Goal: Information Seeking & Learning: Check status

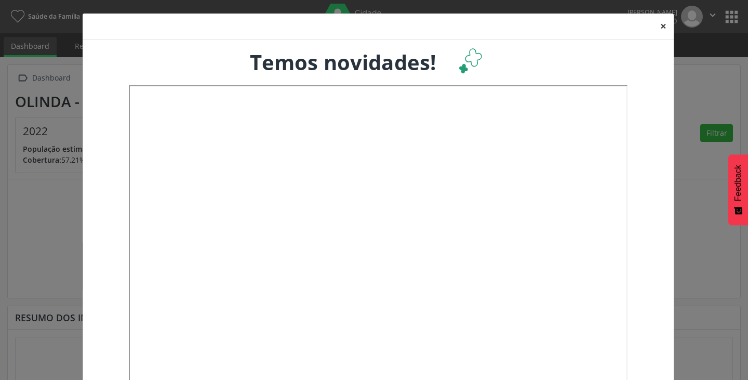
click at [654, 27] on button "×" at bounding box center [663, 26] width 21 height 25
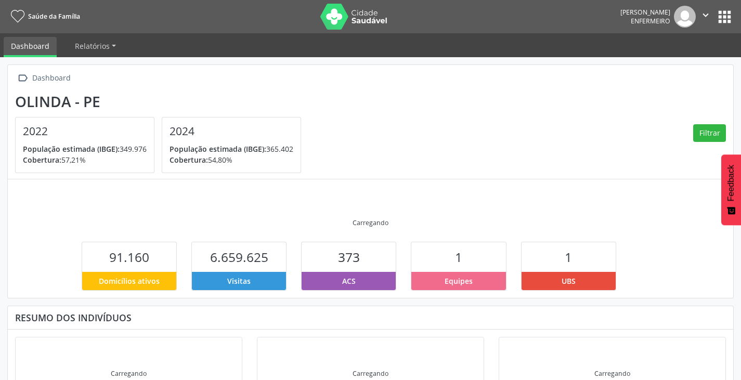
click at [714, 10] on button "" at bounding box center [705, 17] width 20 height 22
click at [682, 9] on img at bounding box center [684, 17] width 22 height 22
click at [689, 22] on img at bounding box center [684, 17] width 22 height 22
click at [701, 19] on icon "" at bounding box center [704, 14] width 11 height 11
click at [456, 59] on div " Dashboard Olinda - PE 2022 População estimada (IBGE): 349.976 Cobertura: 57,2…" at bounding box center [370, 229] width 741 height 344
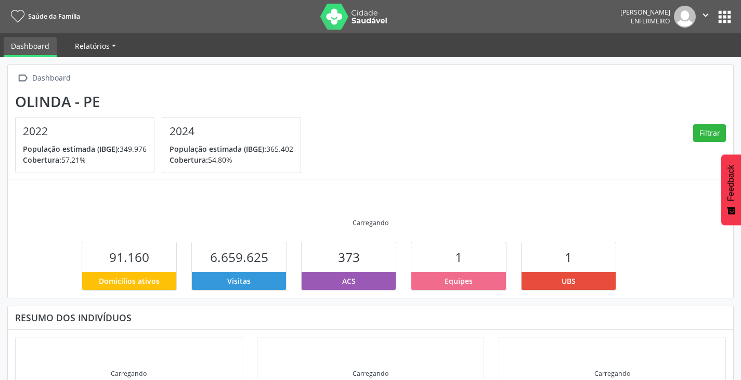
click at [91, 52] on link "Relatórios" at bounding box center [96, 46] width 56 height 18
click at [111, 66] on link "Desfechos da visita" at bounding box center [112, 70] width 89 height 18
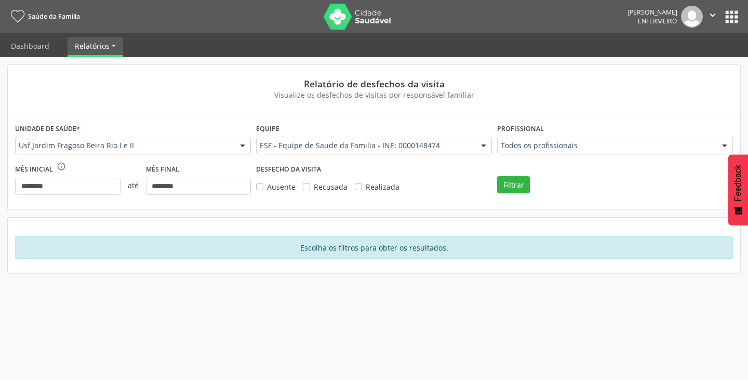
click at [735, 13] on button "apps" at bounding box center [732, 17] width 18 height 18
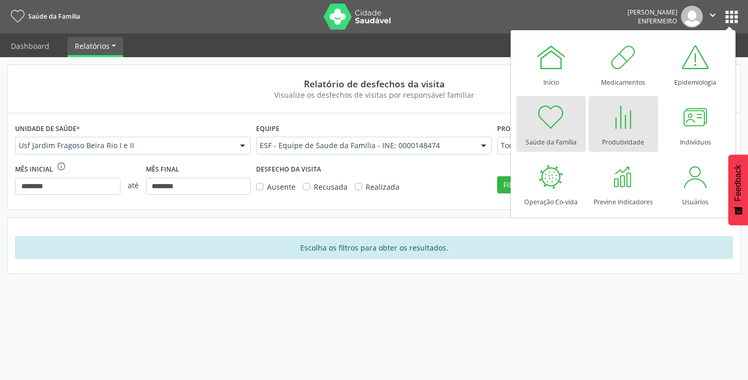
click at [609, 126] on div at bounding box center [623, 116] width 31 height 31
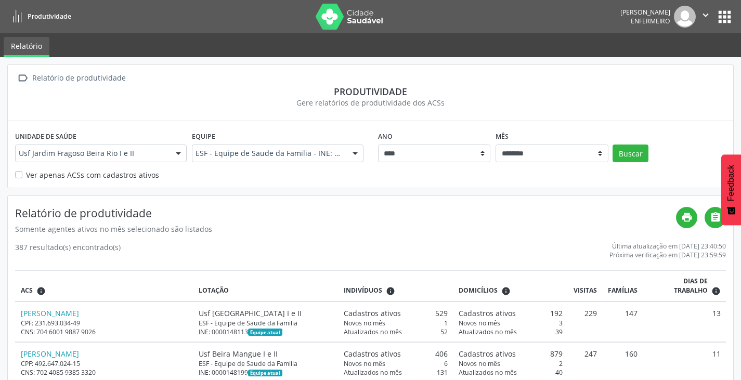
click at [26, 177] on label "Ver apenas ACSs com cadastros ativos" at bounding box center [92, 174] width 133 height 11
click at [641, 158] on button "Buscar" at bounding box center [630, 153] width 36 height 18
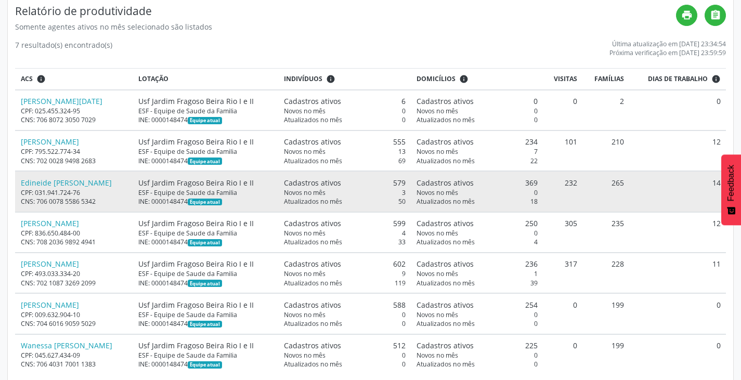
scroll to position [219, 0]
